Goal: Obtain resource: Download file/media

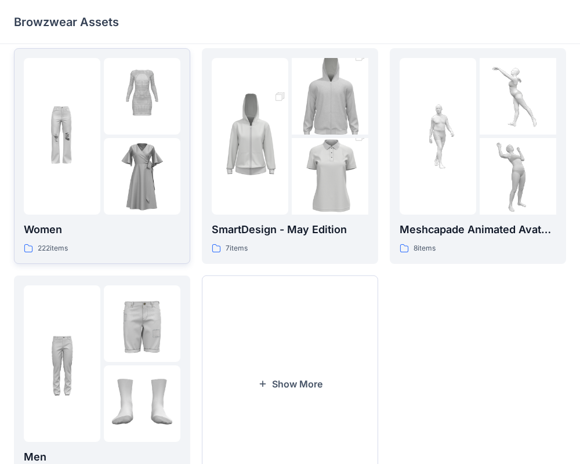
scroll to position [237, 0]
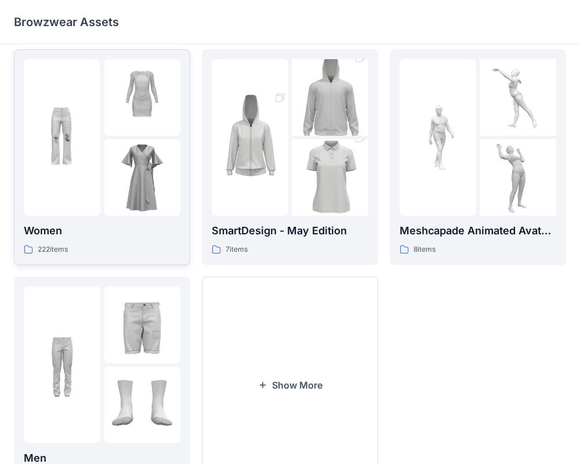
click at [102, 126] on div at bounding box center [102, 137] width 157 height 157
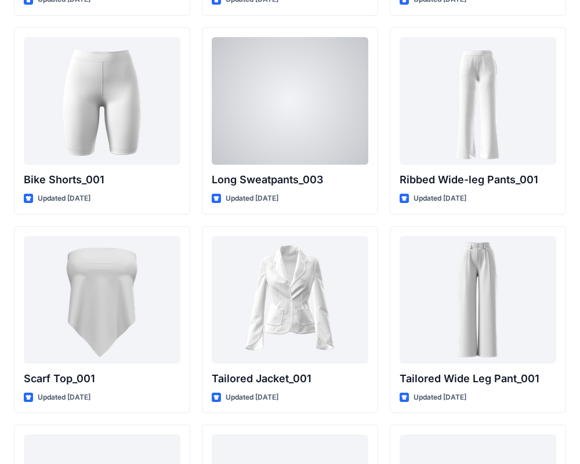
scroll to position [12728, 0]
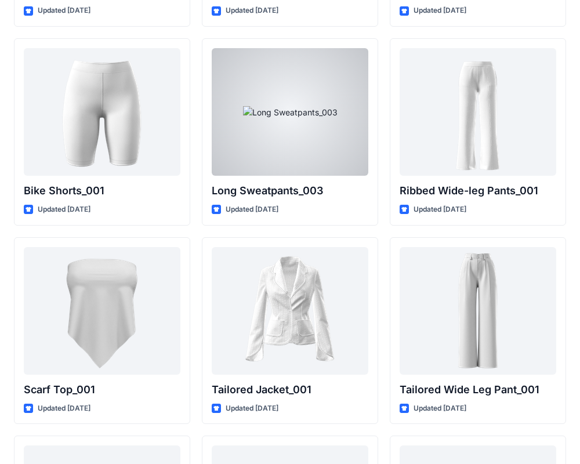
click at [294, 137] on div at bounding box center [290, 112] width 157 height 128
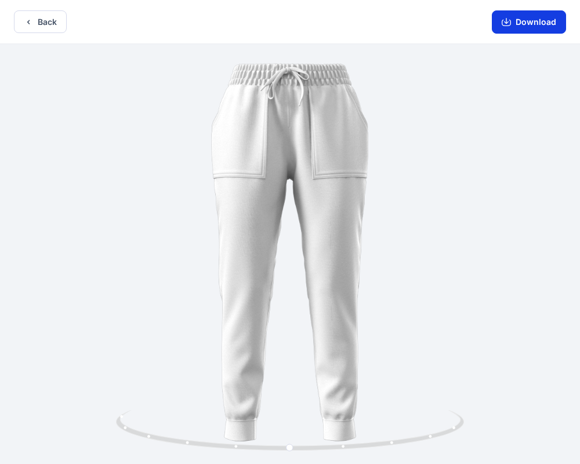
click at [536, 31] on button "Download" at bounding box center [529, 21] width 74 height 23
click at [41, 28] on button "Back" at bounding box center [40, 21] width 53 height 23
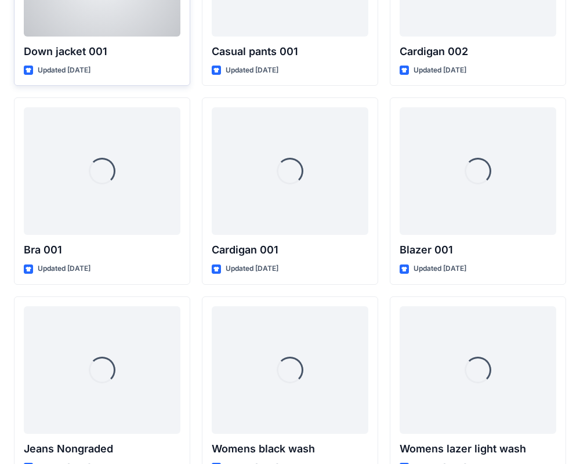
scroll to position [8072, 0]
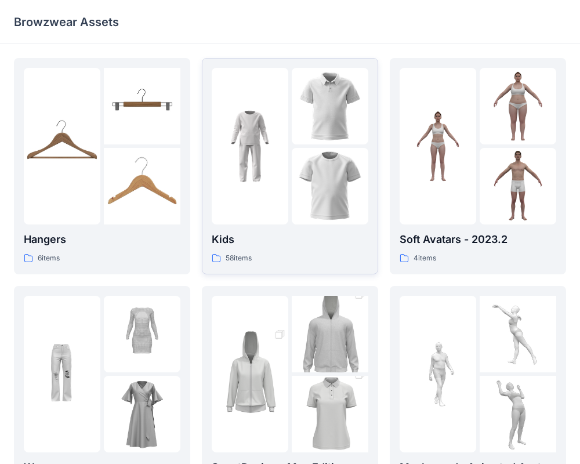
scroll to position [15, 0]
